Goal: Check status: Check status

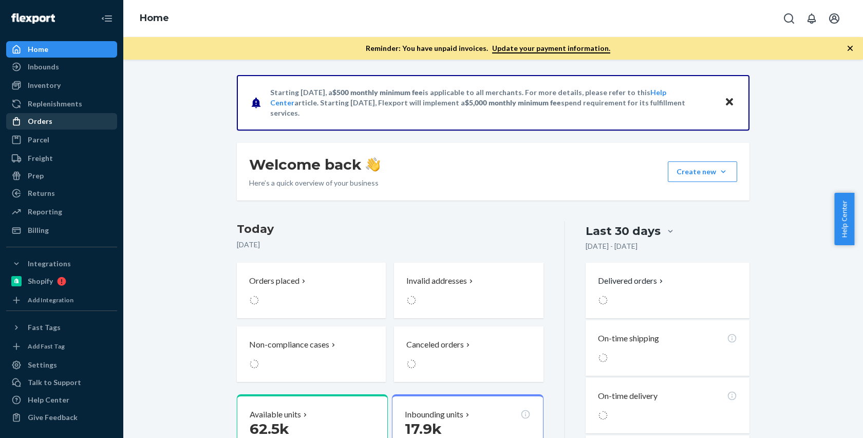
click at [86, 116] on div "Orders" at bounding box center [61, 121] width 109 height 14
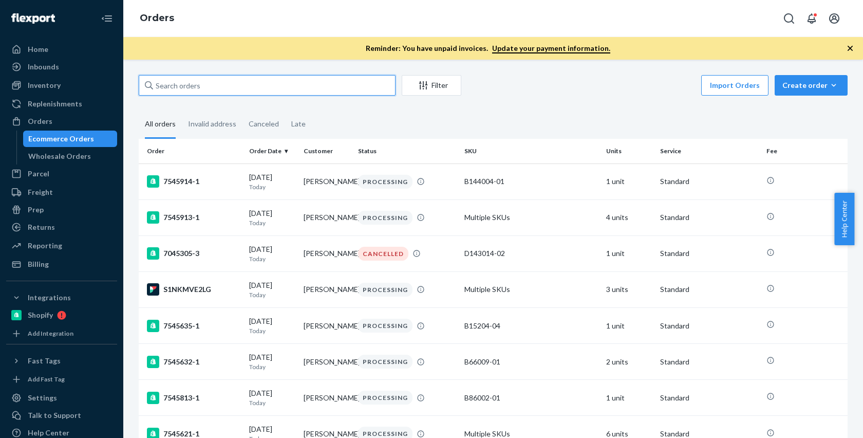
click at [231, 78] on input "text" at bounding box center [267, 85] width 257 height 21
paste input "RPSXEZ15WZWXG"
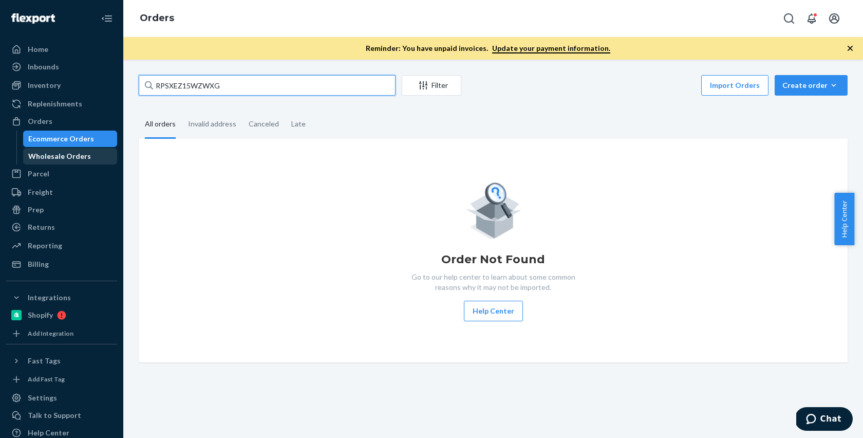
type input "RPSXEZ15WZWXG"
click at [62, 149] on div "Wholesale Orders" at bounding box center [70, 156] width 92 height 14
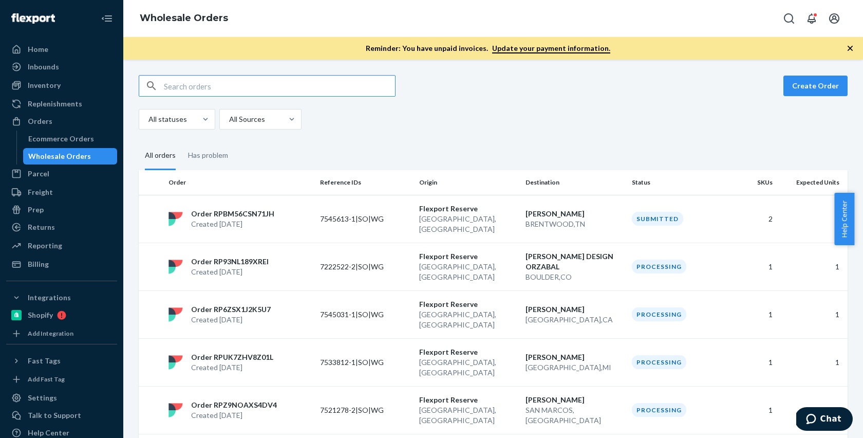
click at [242, 93] on input "text" at bounding box center [279, 85] width 231 height 21
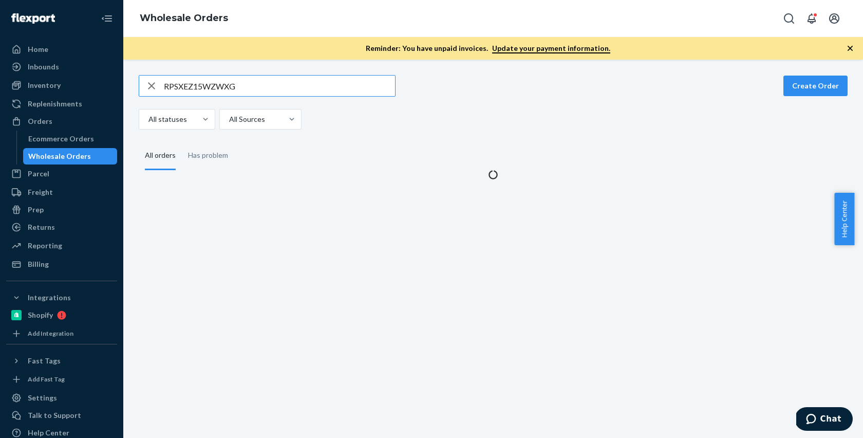
type input "RPSXEZ15WZWXG"
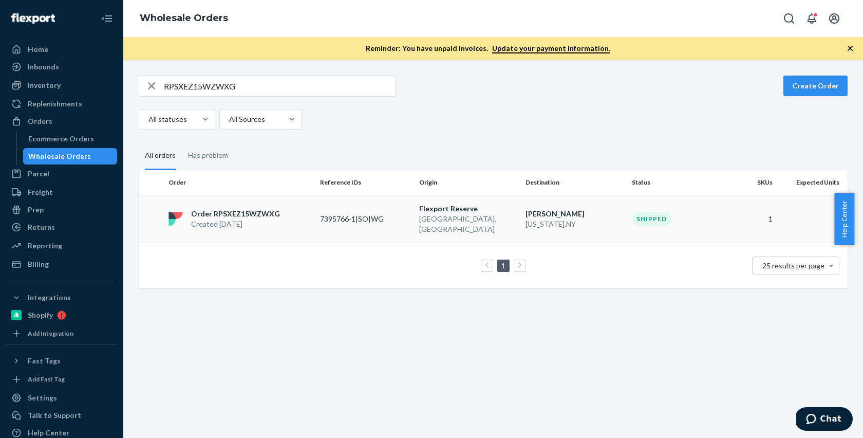
click at [321, 205] on td "7395766-1|SO|WG" at bounding box center [365, 219] width 99 height 48
